Goal: Information Seeking & Learning: Check status

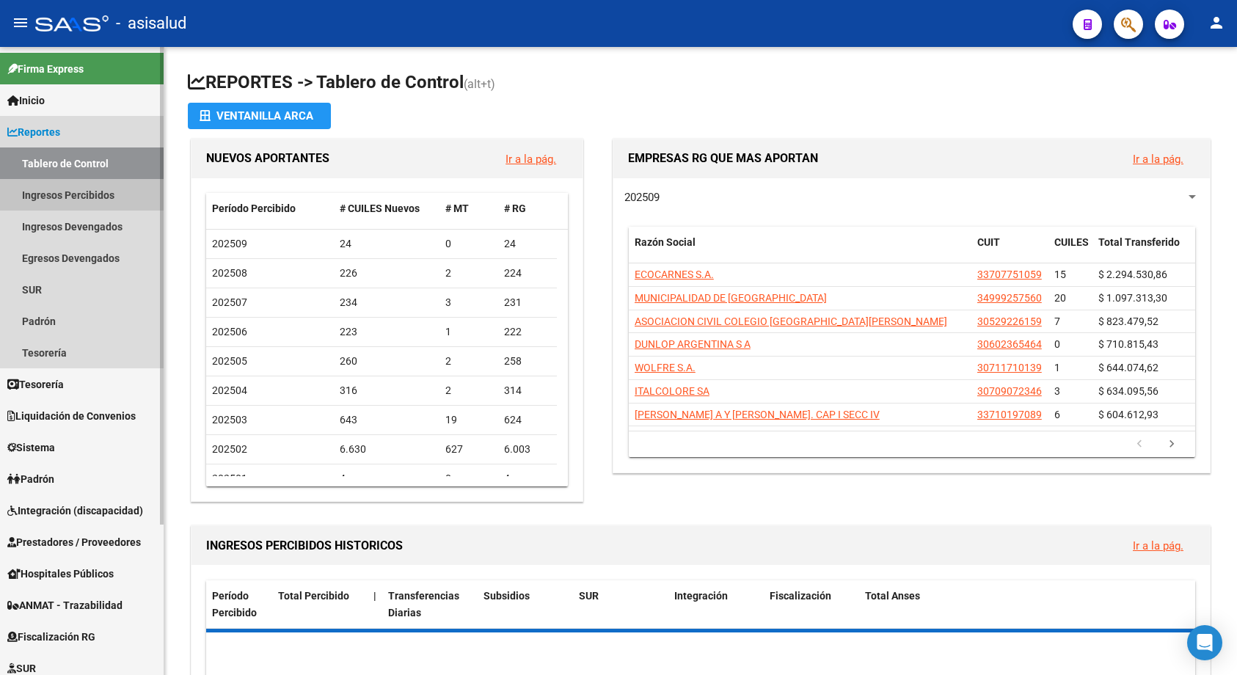
click at [37, 191] on link "Ingresos Percibidos" at bounding box center [82, 195] width 164 height 32
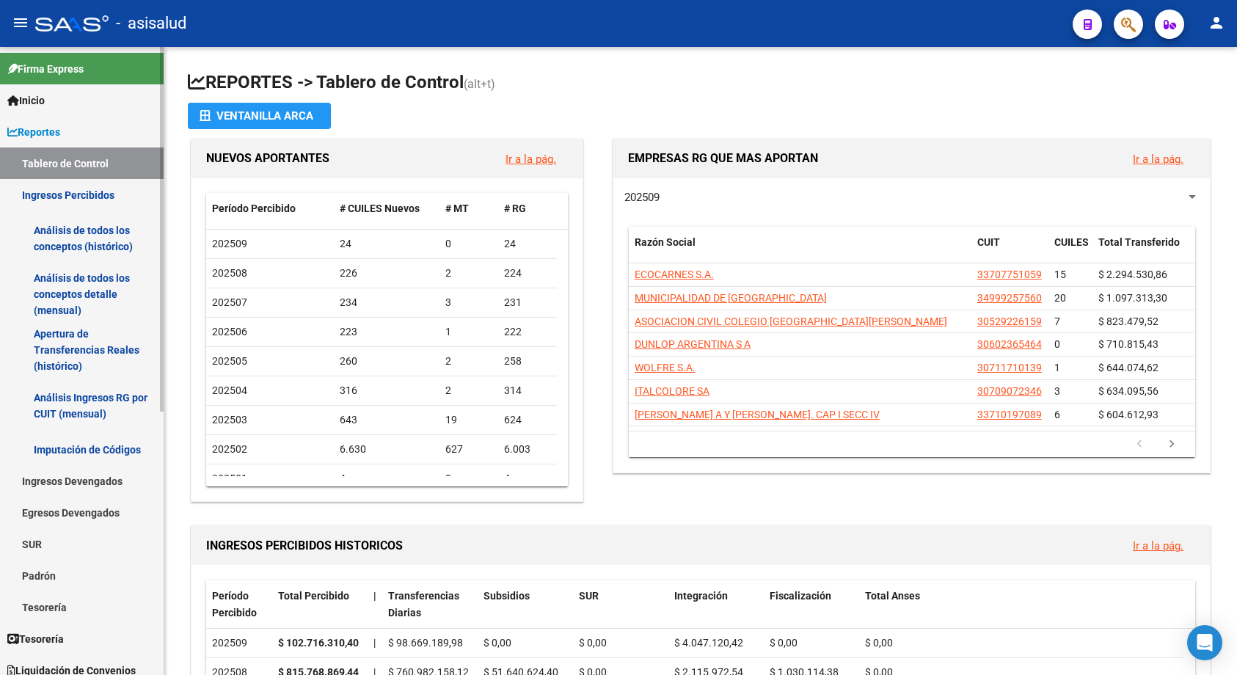
click at [98, 236] on link "Análisis de todos los conceptos (histórico)" at bounding box center [82, 239] width 164 height 56
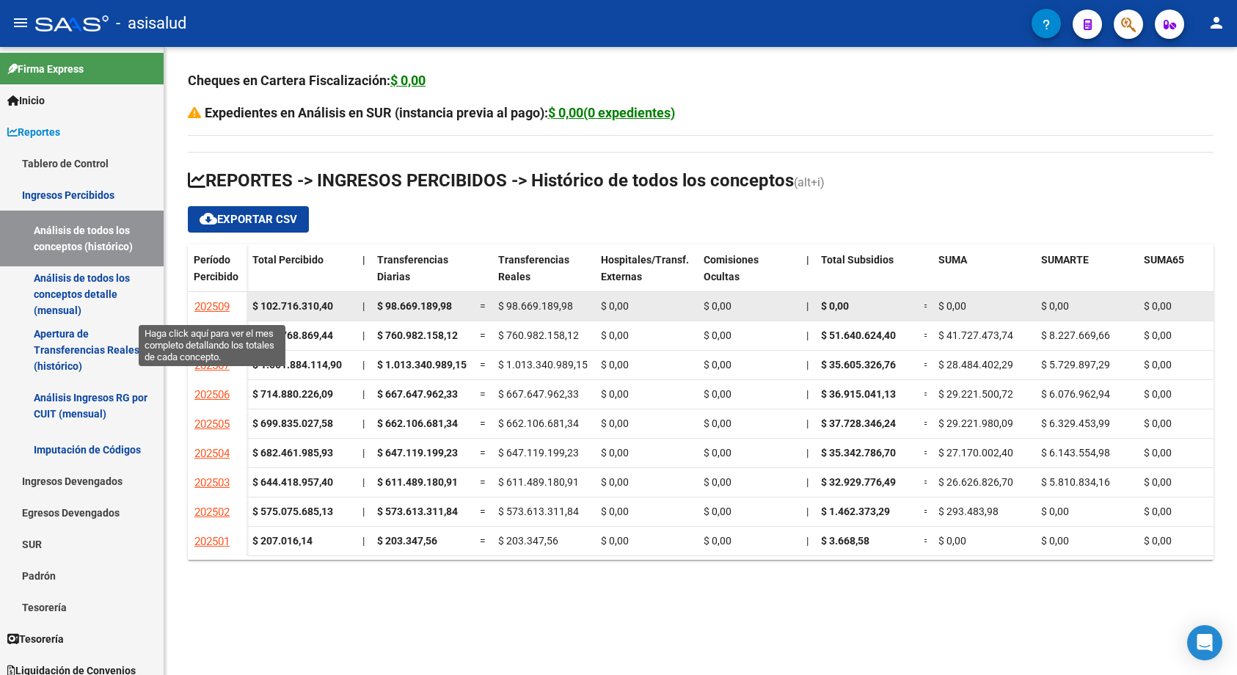
click at [214, 300] on span "202509" at bounding box center [211, 306] width 35 height 13
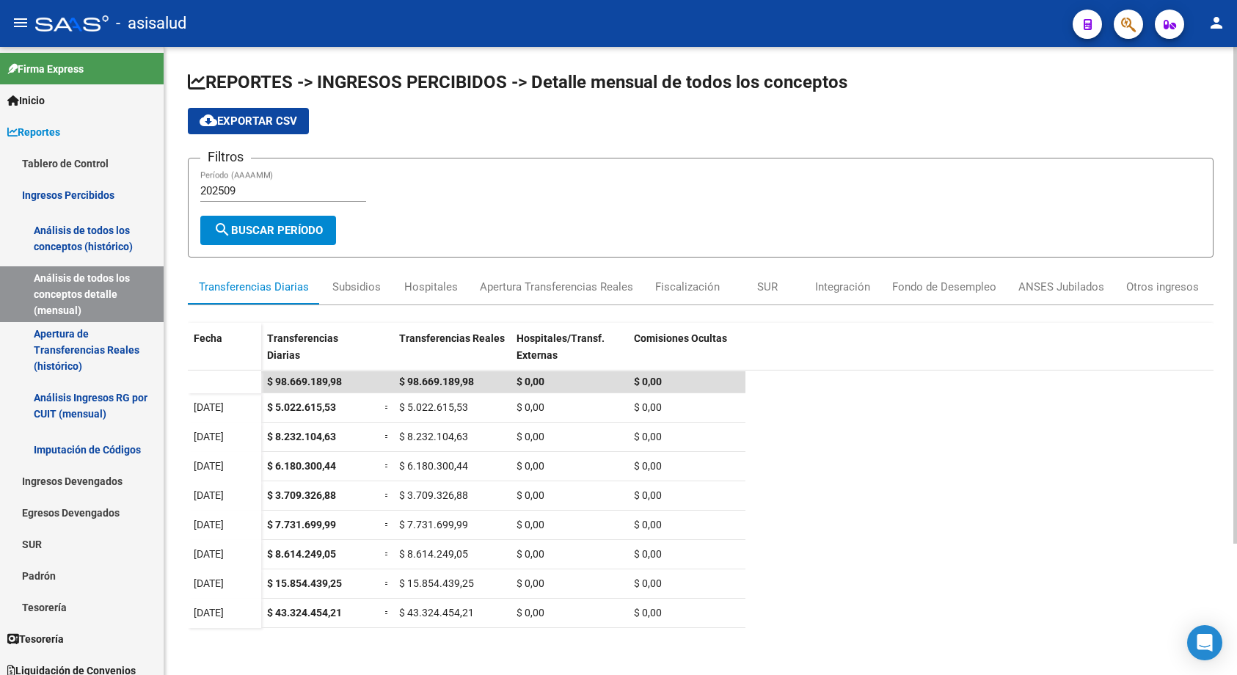
scroll to position [166, 0]
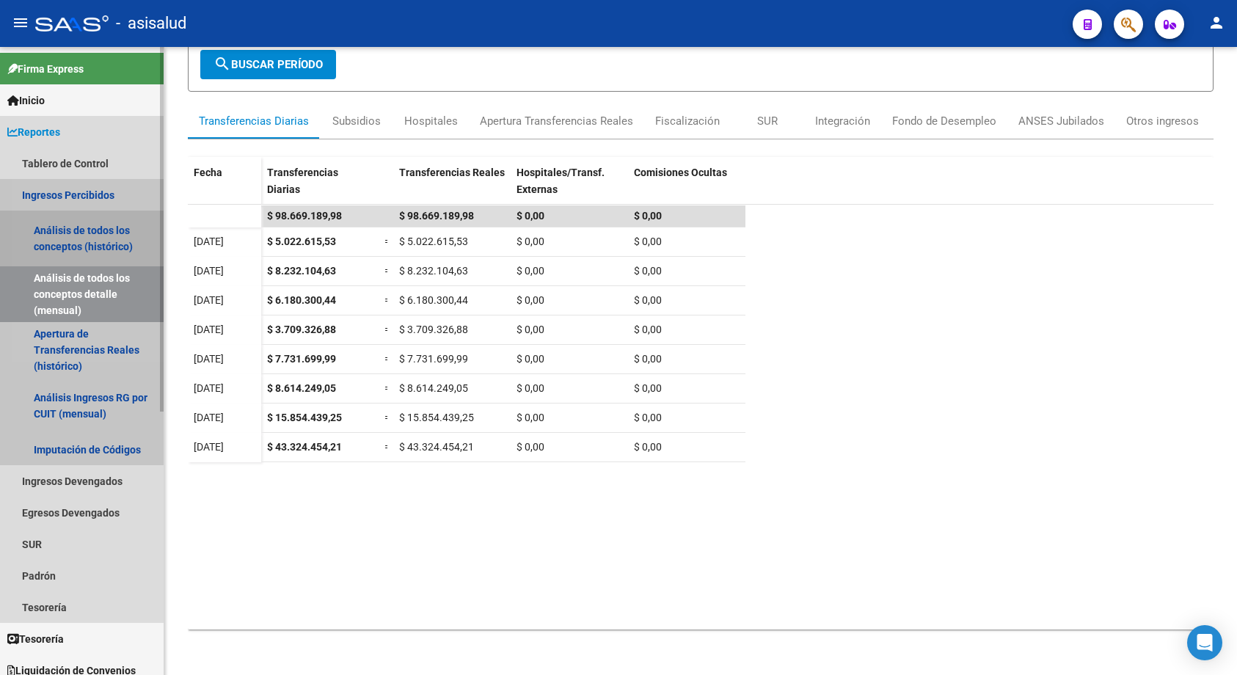
click at [72, 236] on link "Análisis de todos los conceptos (histórico)" at bounding box center [82, 239] width 164 height 56
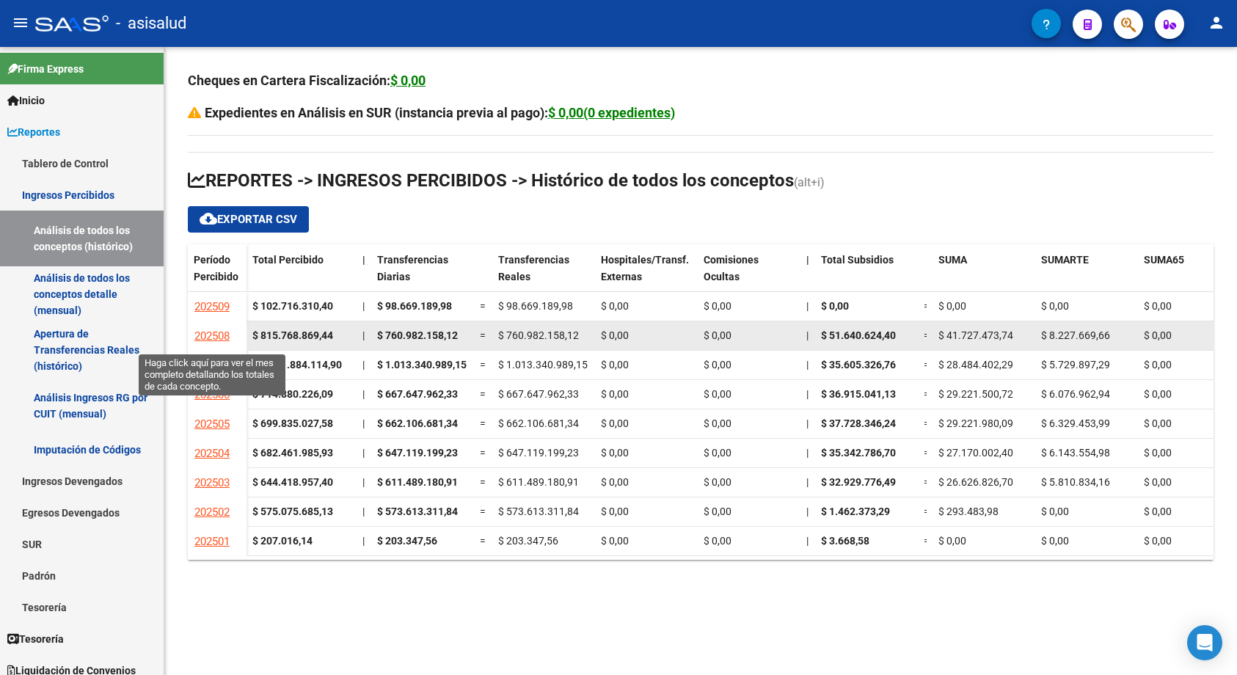
click at [216, 335] on span "202508" at bounding box center [211, 336] width 35 height 13
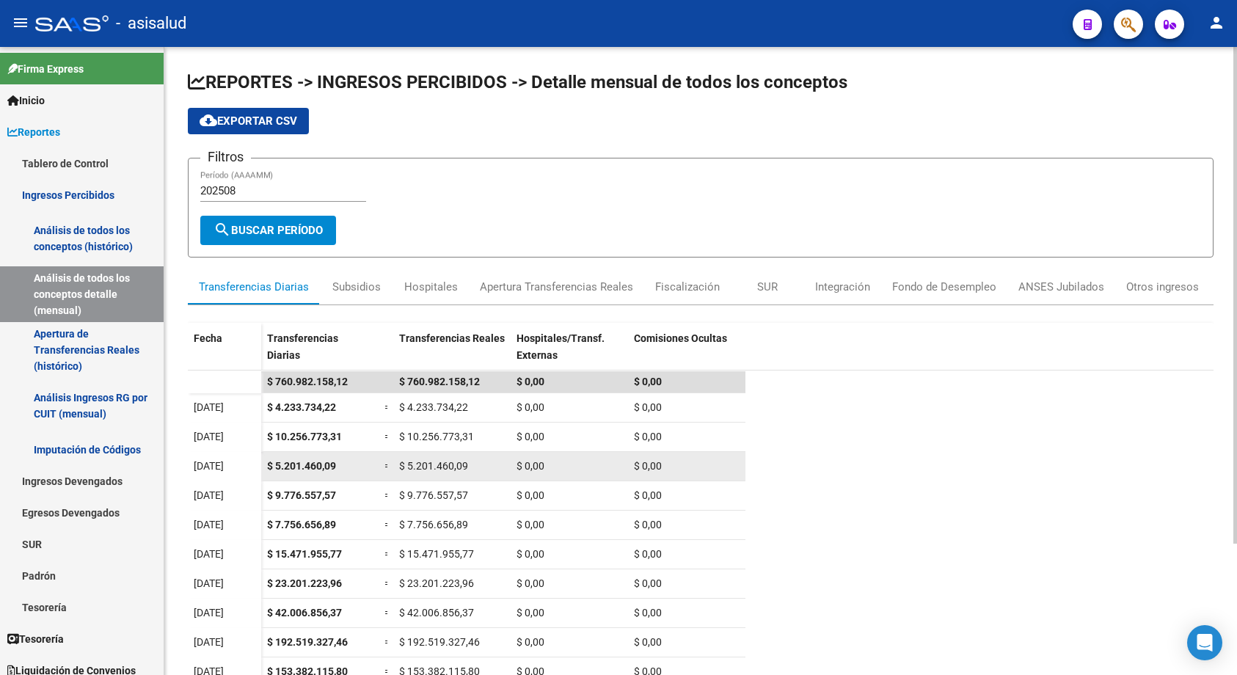
scroll to position [185, 0]
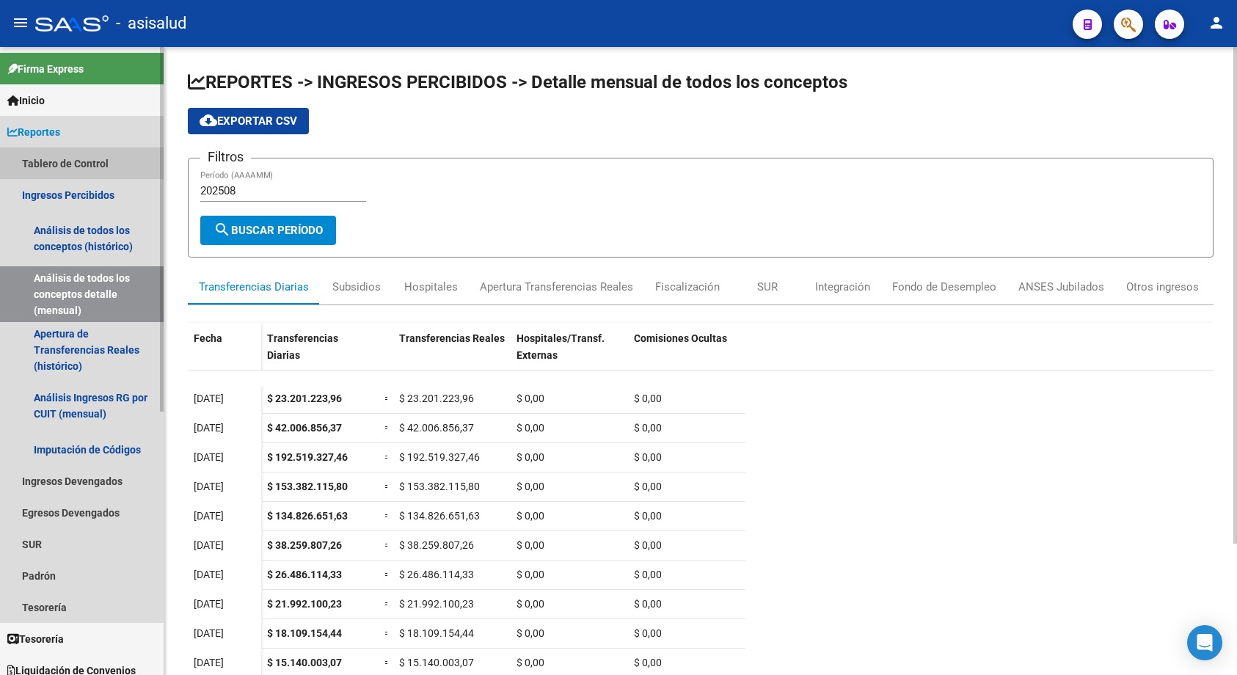
click at [37, 156] on link "Tablero de Control" at bounding box center [82, 164] width 164 height 32
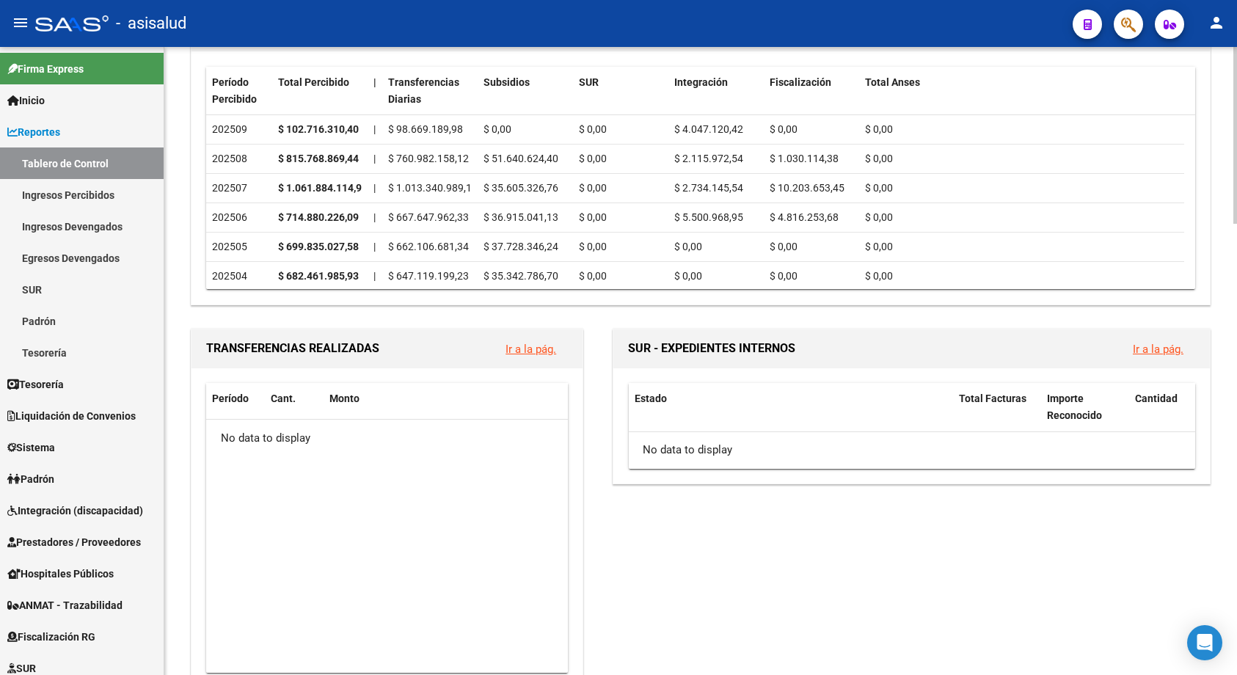
scroll to position [367, 0]
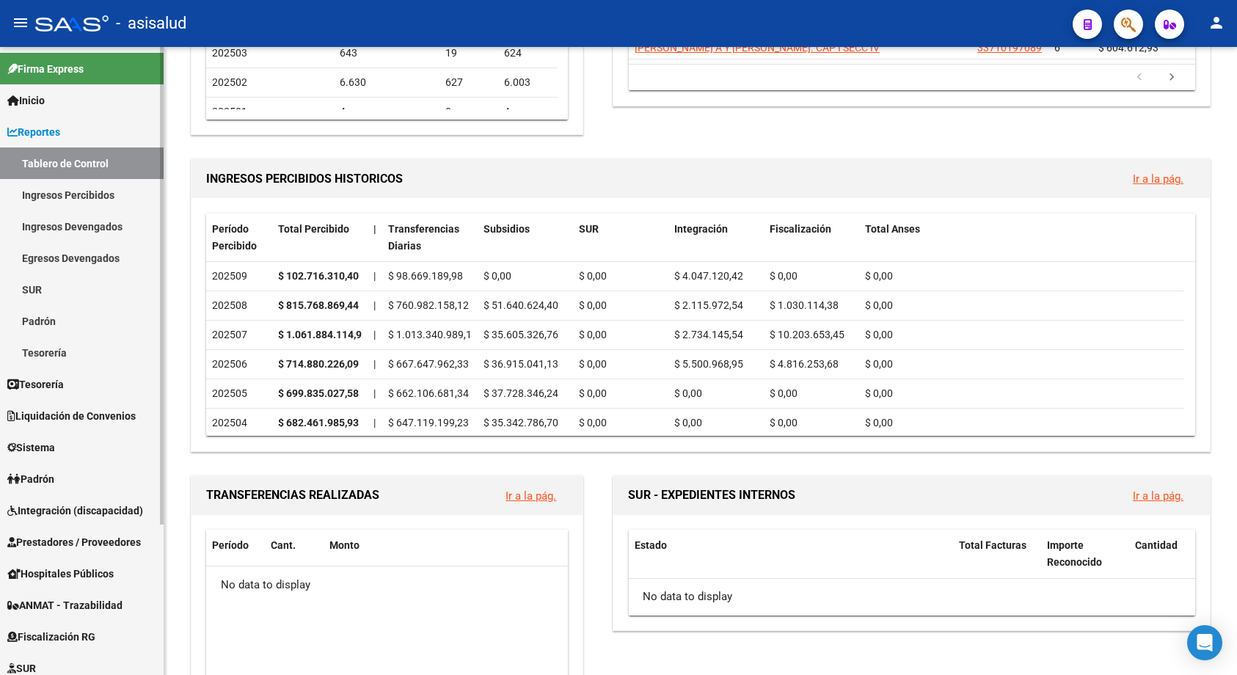
click at [59, 197] on link "Ingresos Percibidos" at bounding box center [82, 195] width 164 height 32
